Goal: Transaction & Acquisition: Obtain resource

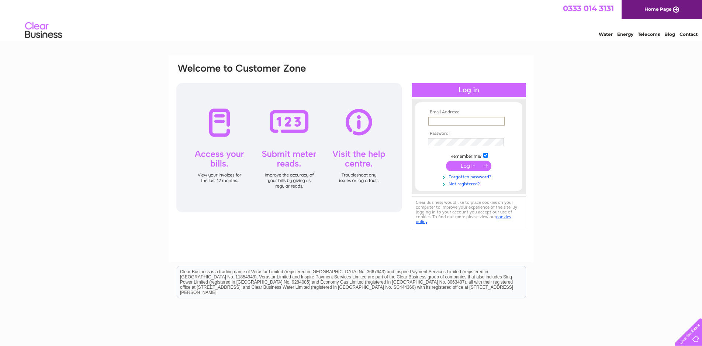
paste input "[EMAIL_ADDRESS][DOMAIN_NAME]"
type input "[EMAIL_ADDRESS][DOMAIN_NAME]"
click at [459, 164] on input "submit" at bounding box center [468, 165] width 45 height 10
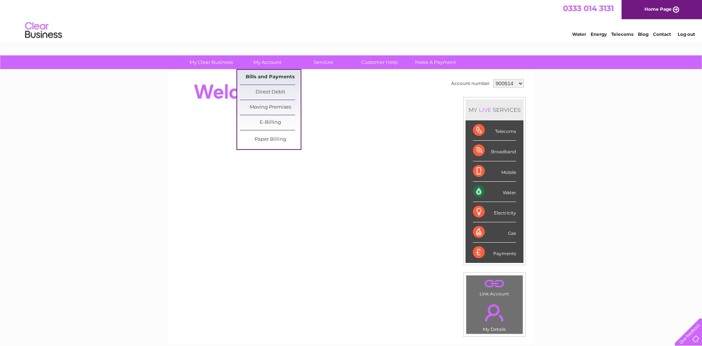
click at [263, 75] on link "Bills and Payments" at bounding box center [270, 77] width 61 height 15
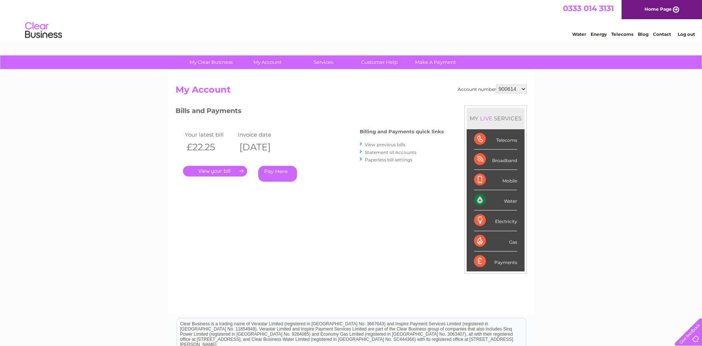
click at [216, 168] on link "." at bounding box center [215, 171] width 64 height 11
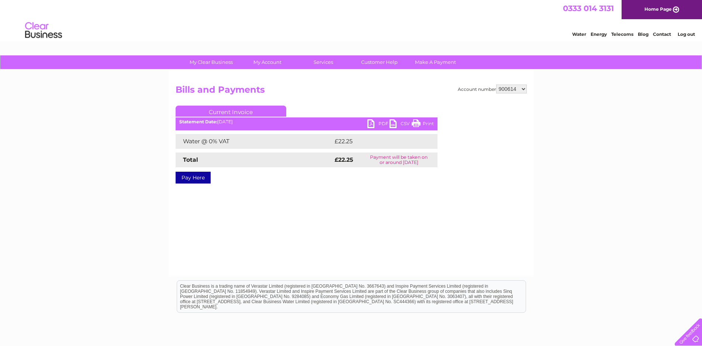
click at [372, 124] on link "PDF" at bounding box center [378, 124] width 22 height 11
drag, startPoint x: 513, startPoint y: 87, endPoint x: 512, endPoint y: 92, distance: 5.6
click at [513, 87] on select "900614 1107909" at bounding box center [511, 88] width 31 height 9
select select "1107909"
click at [496, 84] on select "900614 1107909" at bounding box center [511, 88] width 31 height 9
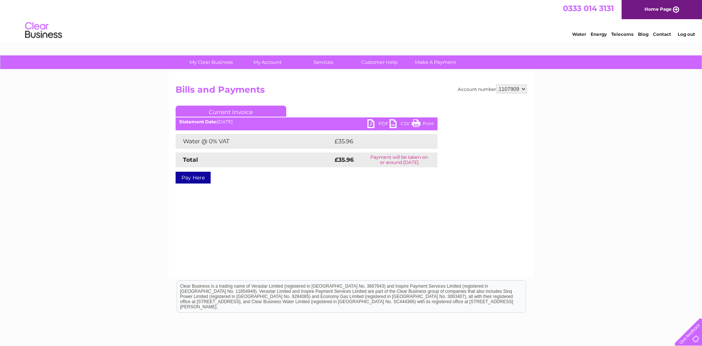
click at [372, 123] on link "PDF" at bounding box center [378, 124] width 22 height 11
